Goal: Obtain resource: Obtain resource

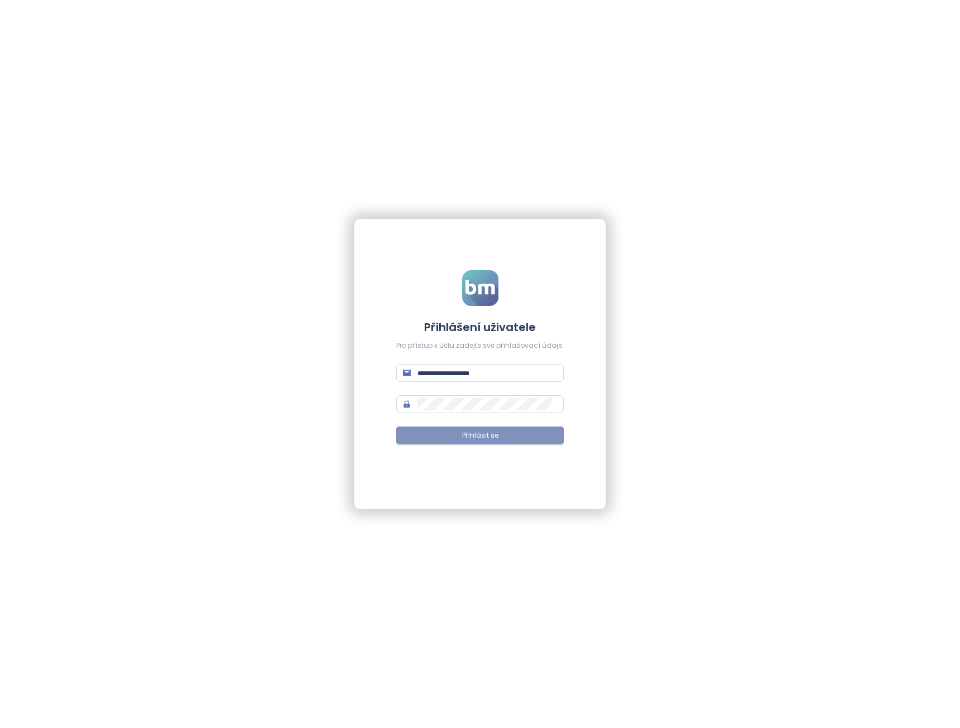
type input "**********"
click at [412, 435] on button "Přihlásit se" at bounding box center [480, 436] width 168 height 18
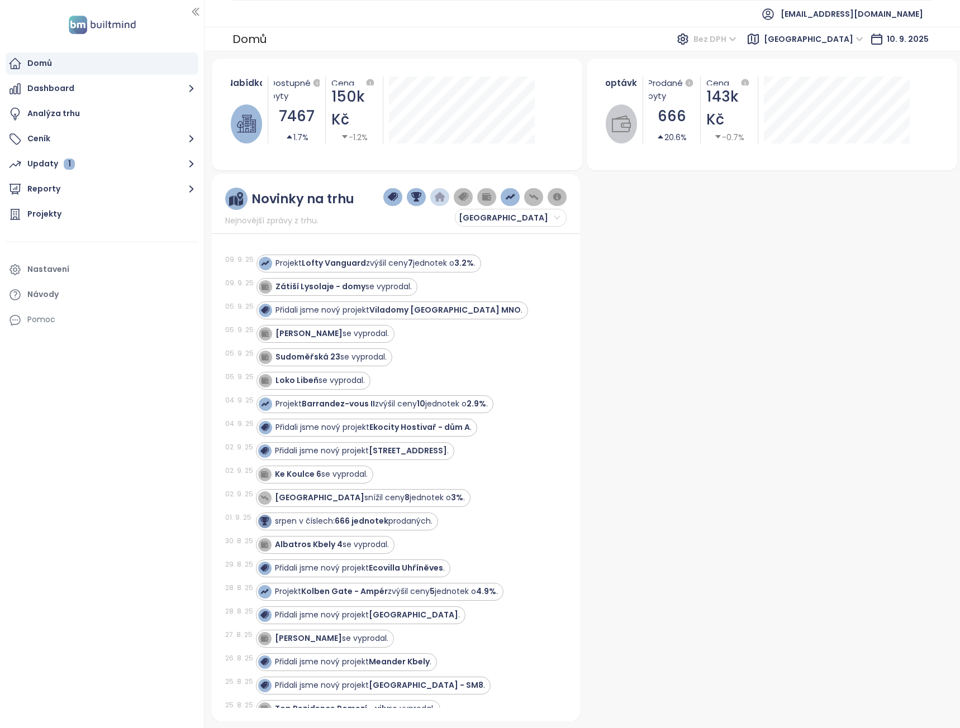
click at [736, 38] on span "Bez DPH" at bounding box center [714, 39] width 43 height 17
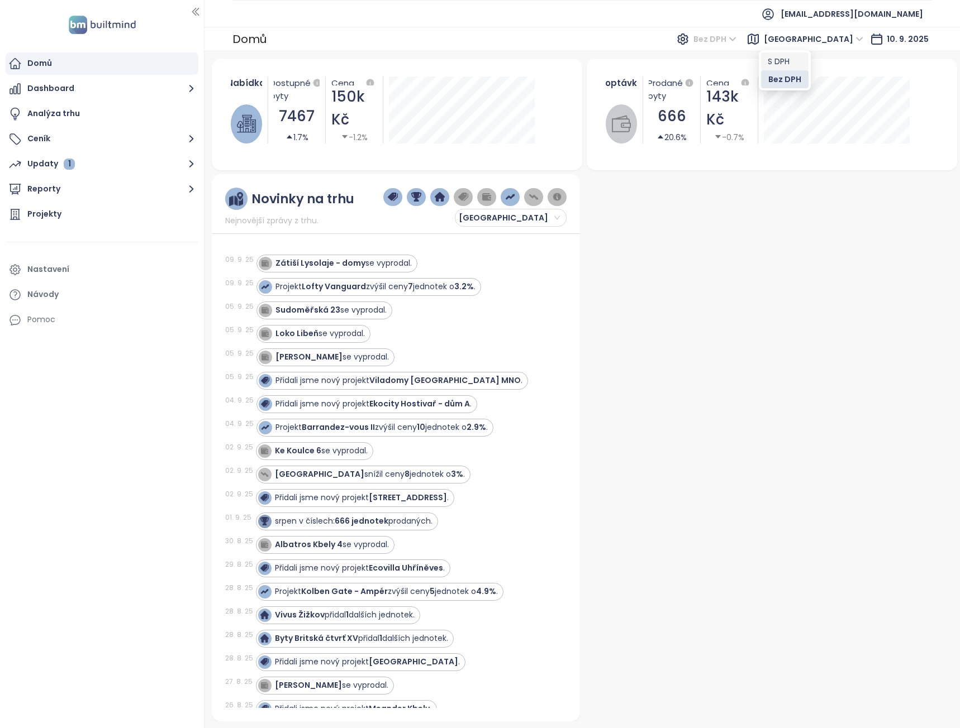
click at [773, 59] on div "S DPH" at bounding box center [784, 61] width 34 height 12
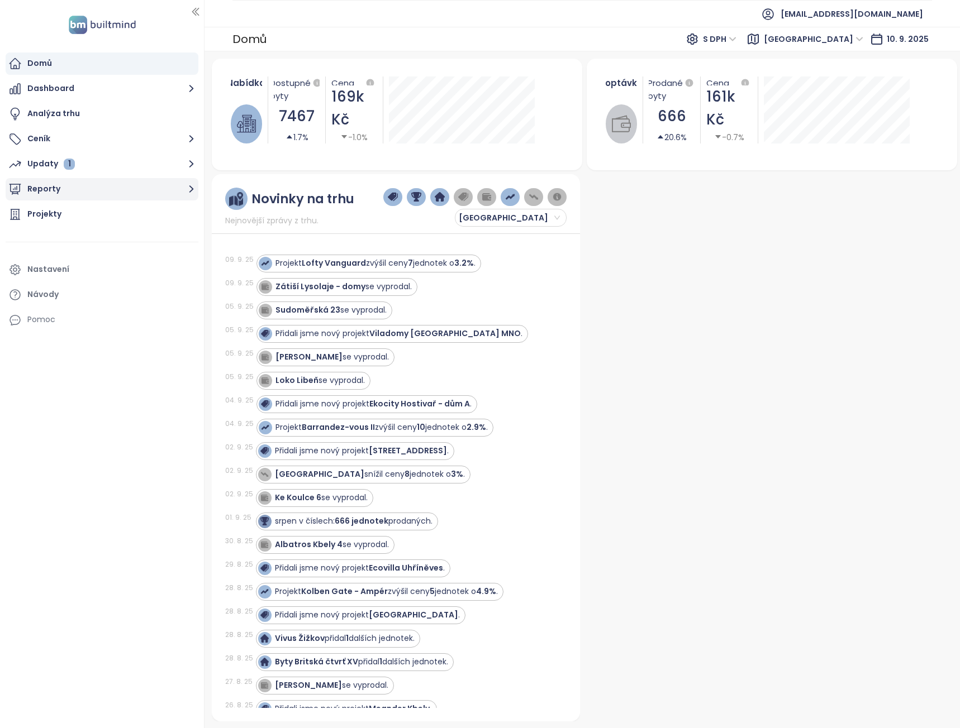
click at [191, 189] on icon "button" at bounding box center [191, 189] width 14 height 14
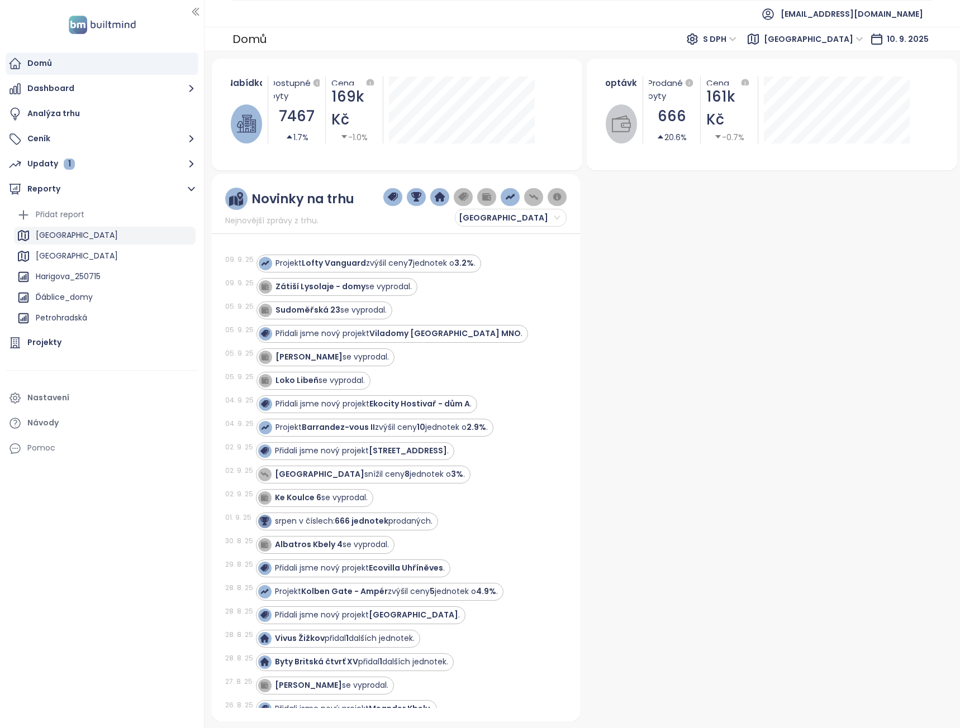
click at [118, 238] on div "Praha" at bounding box center [105, 236] width 182 height 18
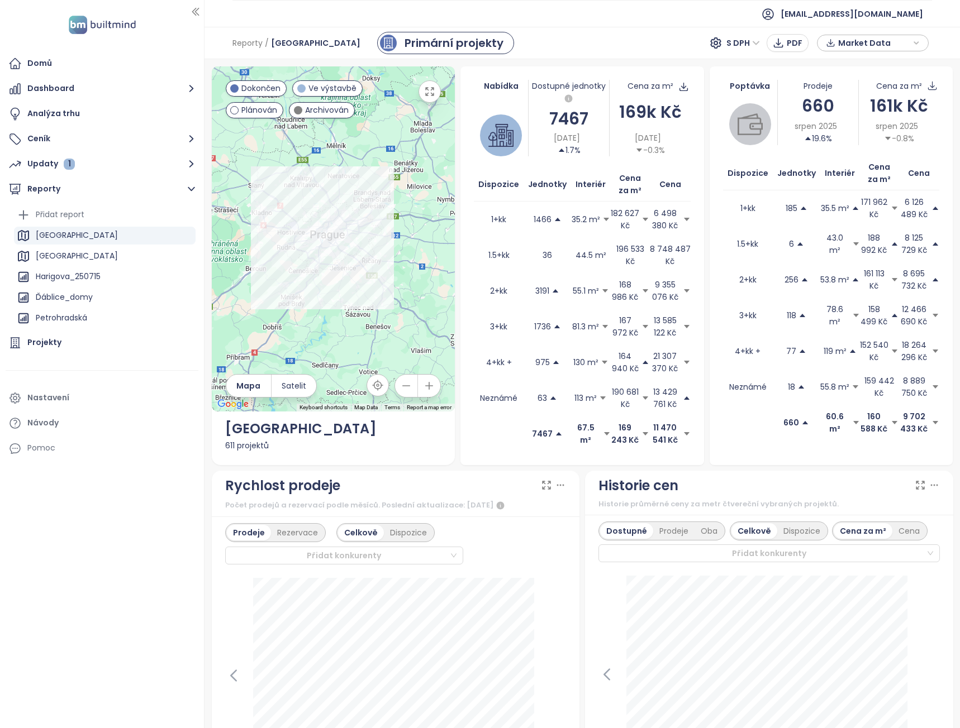
click at [900, 46] on span "Market Data" at bounding box center [874, 43] width 72 height 17
click at [878, 164] on button "Stáhnout" at bounding box center [872, 167] width 99 height 18
